Goal: Transaction & Acquisition: Purchase product/service

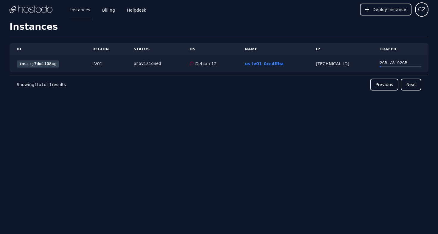
click at [42, 63] on link "ins::j7dmll08cg" at bounding box center [38, 63] width 42 height 7
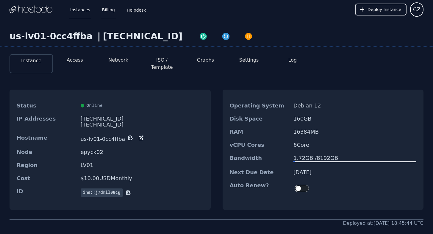
click at [108, 13] on link "Billing" at bounding box center [108, 10] width 15 height 20
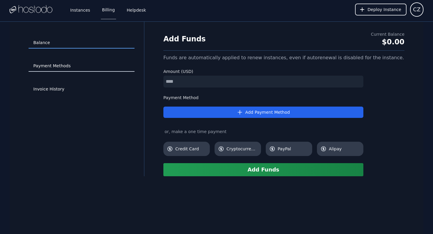
click at [71, 65] on link "Payment Methods" at bounding box center [82, 65] width 106 height 11
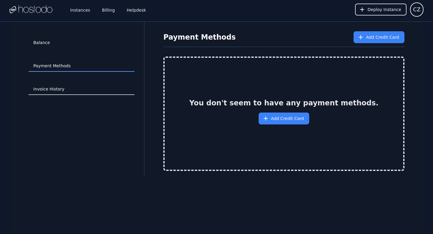
click at [65, 88] on link "Invoice History" at bounding box center [82, 89] width 106 height 11
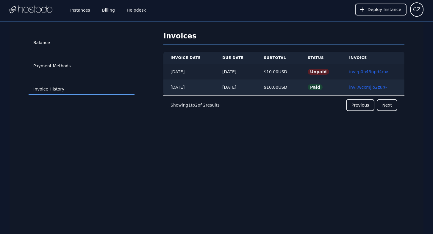
click at [323, 75] on td "Unpaid" at bounding box center [321, 72] width 41 height 16
click at [325, 72] on span "Unpaid" at bounding box center [318, 72] width 21 height 6
click at [356, 73] on link "inv::p0b43npd4c ≫" at bounding box center [368, 71] width 39 height 5
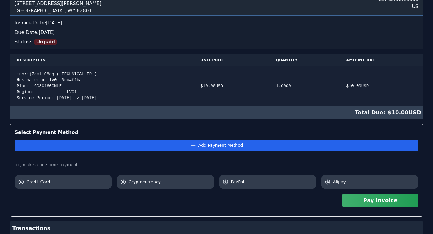
scroll to position [117, 0]
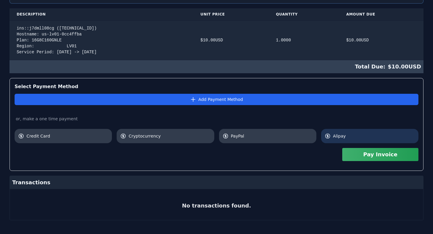
click at [333, 136] on span "Alipay" at bounding box center [374, 136] width 82 height 6
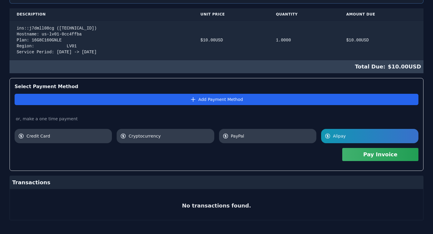
click at [376, 158] on button "Pay Invoice" at bounding box center [381, 154] width 76 height 13
click at [377, 157] on button "Pay Invoice" at bounding box center [381, 154] width 76 height 13
